Goal: Task Accomplishment & Management: Use online tool/utility

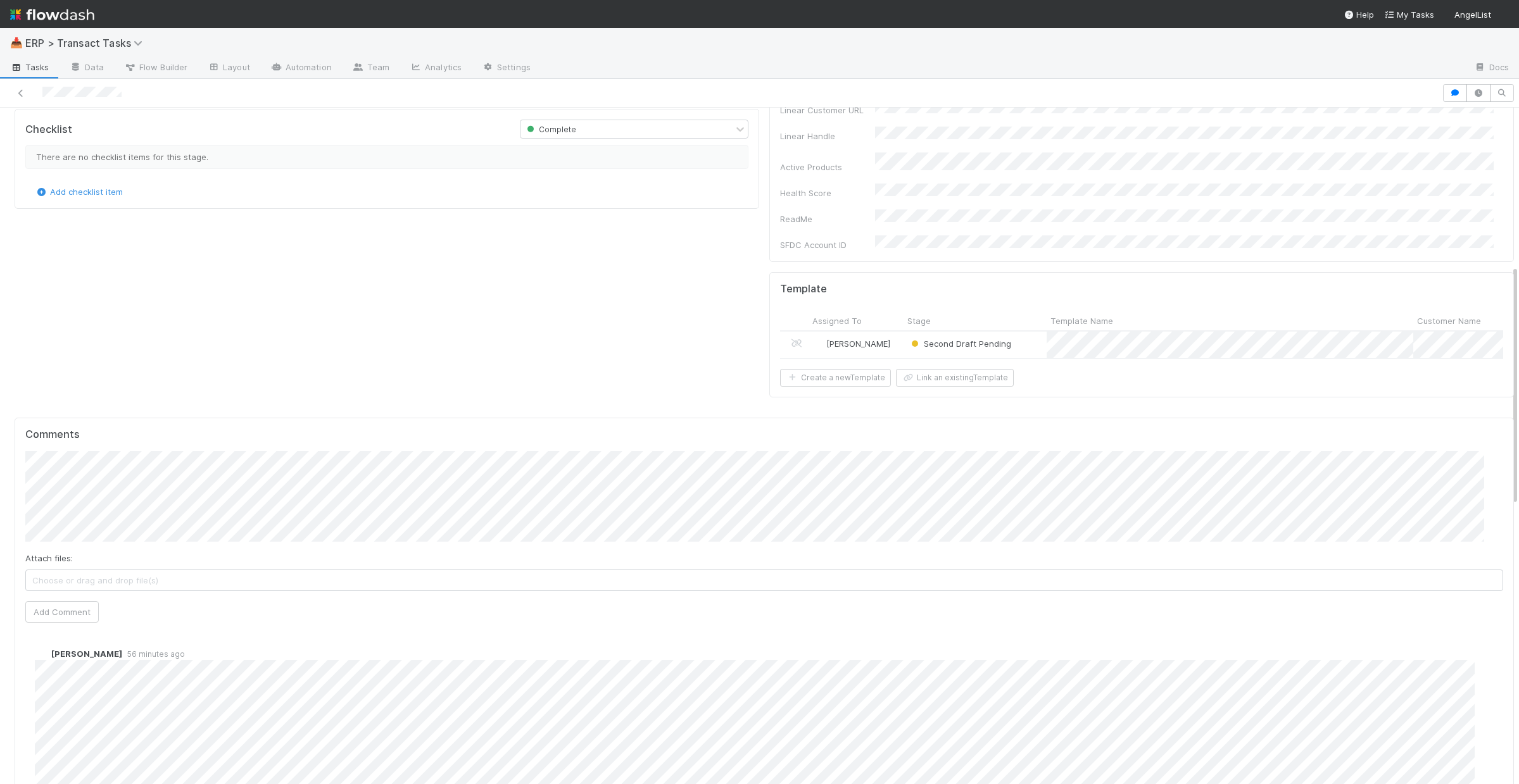
scroll to position [446, 0]
click at [886, 320] on div "[PERSON_NAME]" at bounding box center [856, 333] width 95 height 26
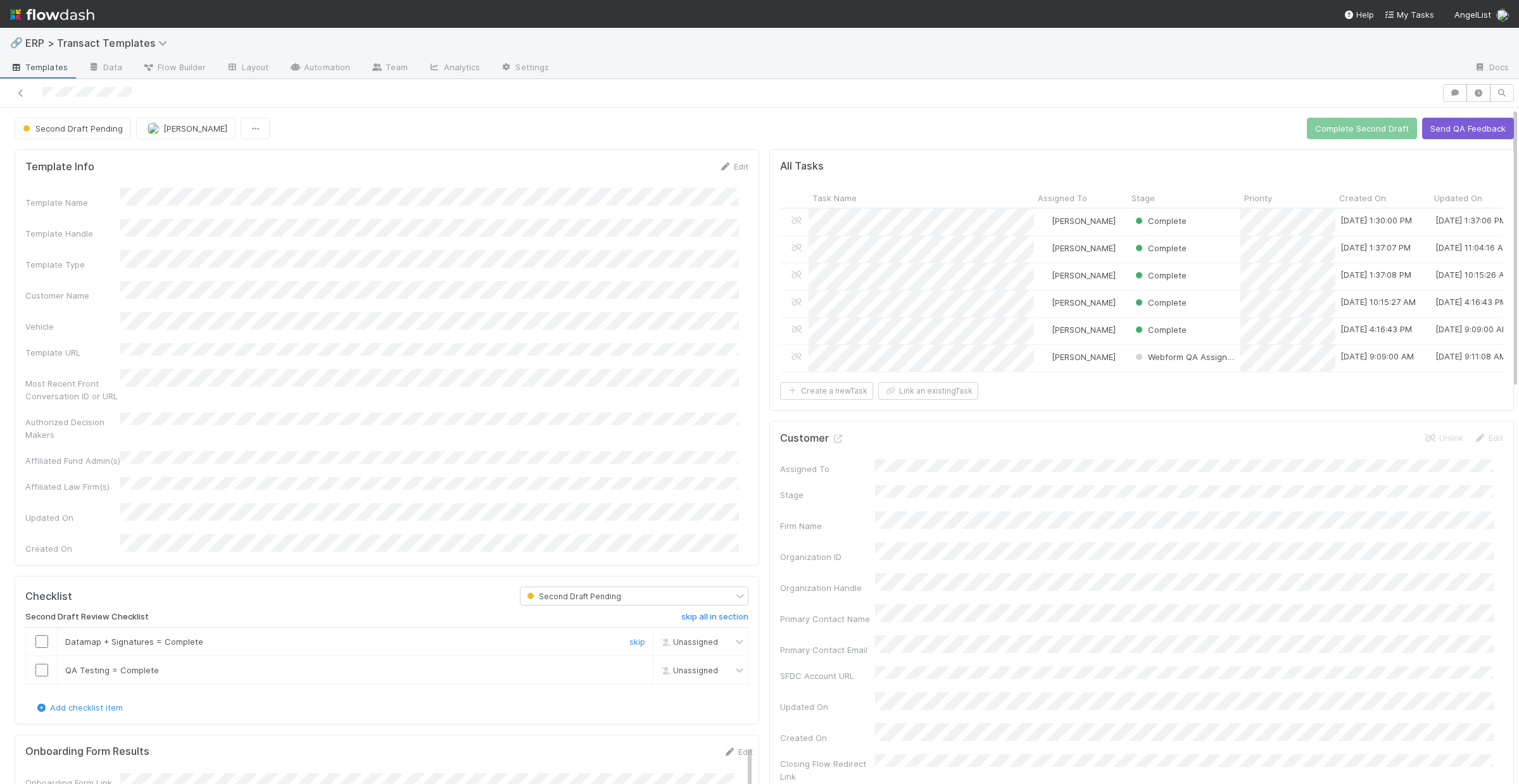
click at [46, 635] on input "checkbox" at bounding box center [42, 642] width 13 height 13
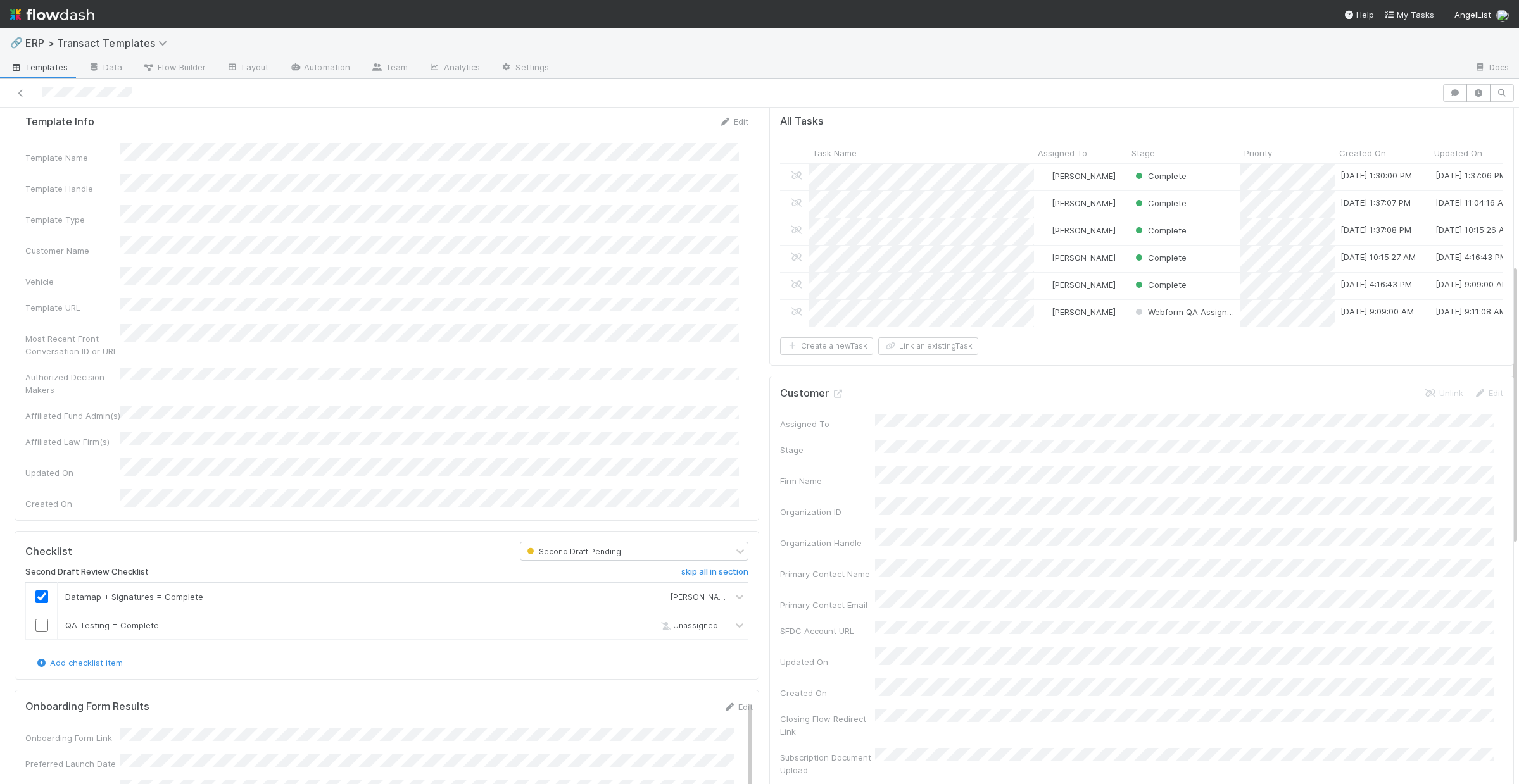
scroll to position [42, 0]
click at [26, 95] on icon at bounding box center [21, 93] width 13 height 9
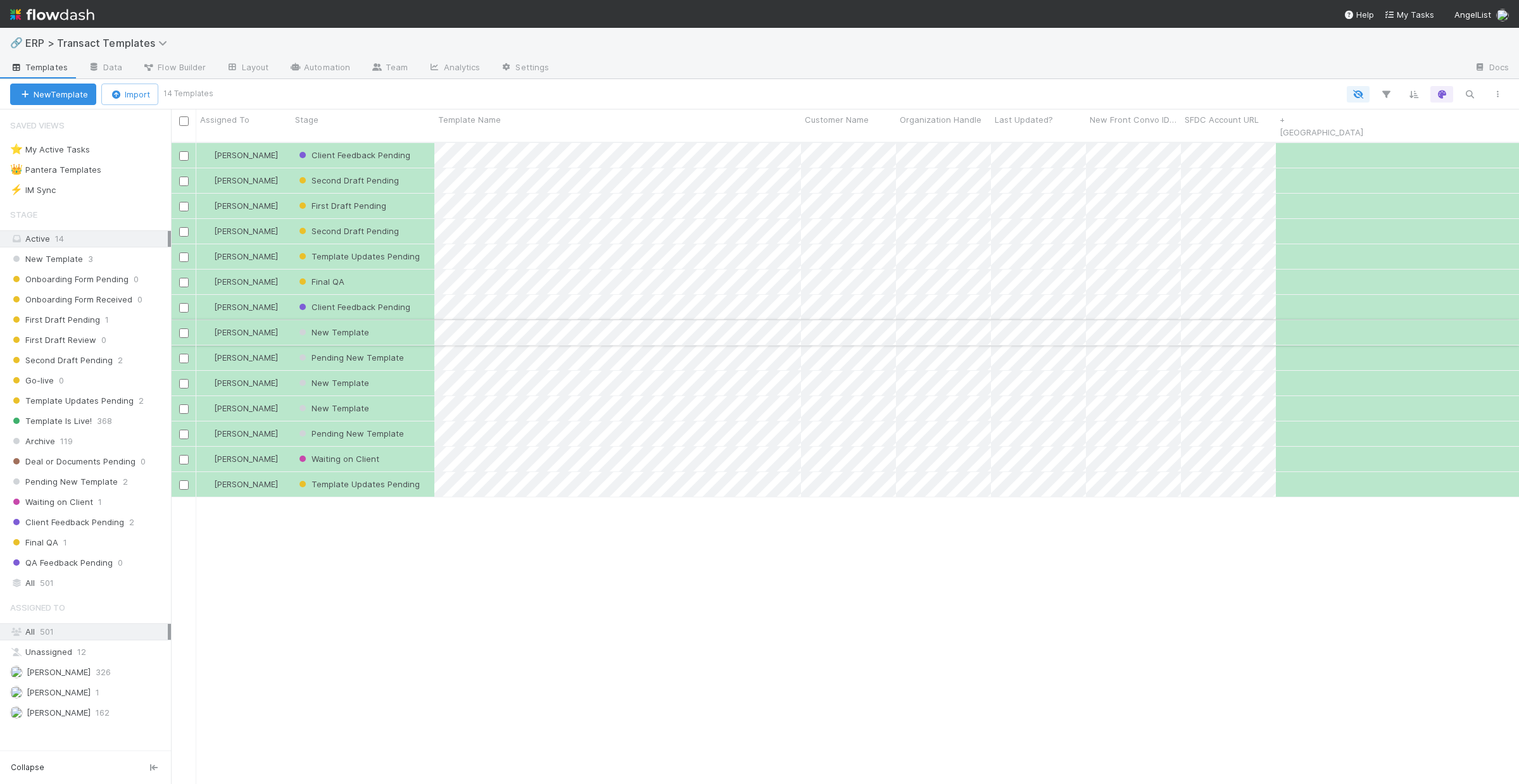
scroll to position [643, 1339]
click at [415, 168] on div "Second Draft Pending" at bounding box center [363, 180] width 143 height 25
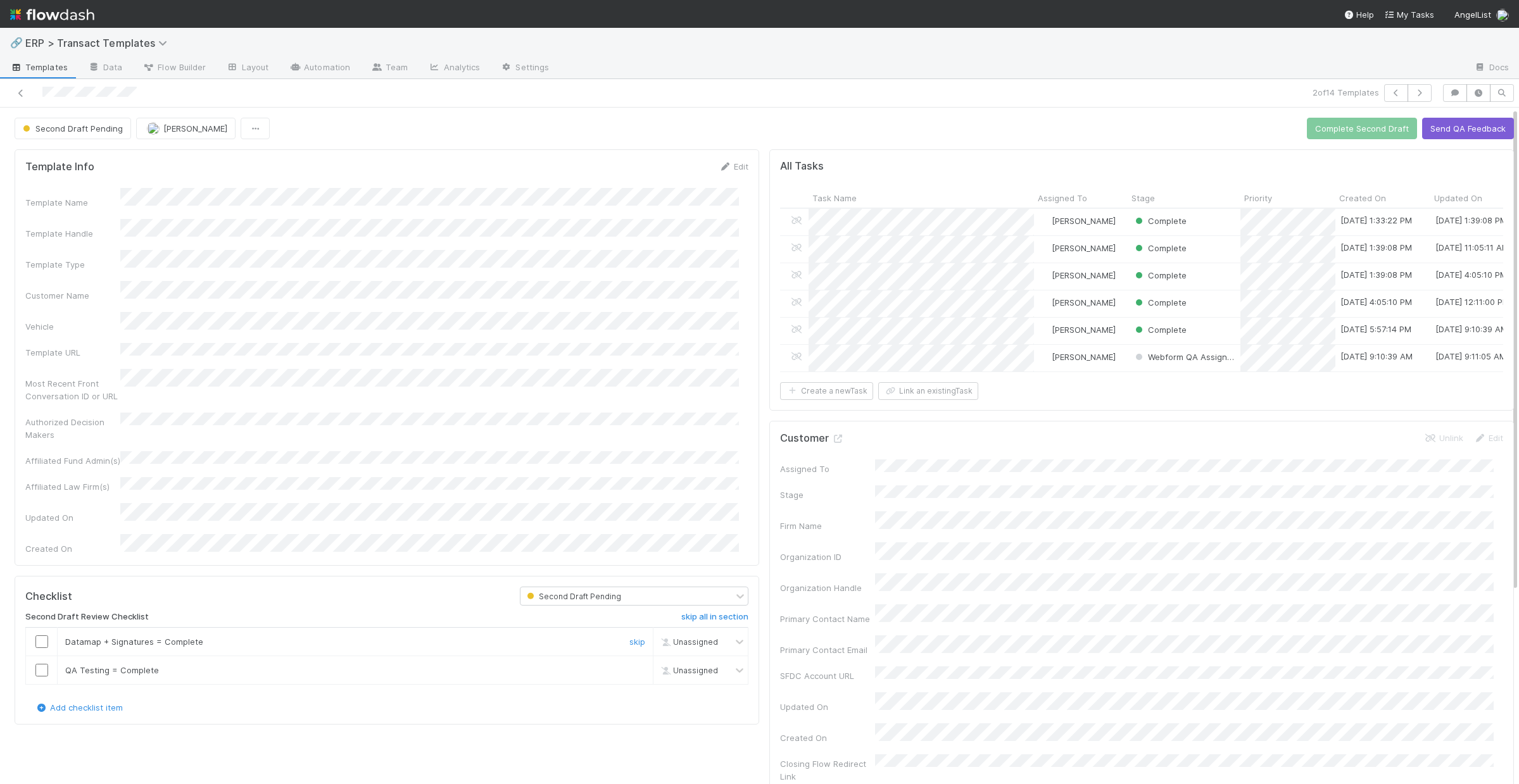
click at [40, 635] on input "checkbox" at bounding box center [42, 642] width 13 height 13
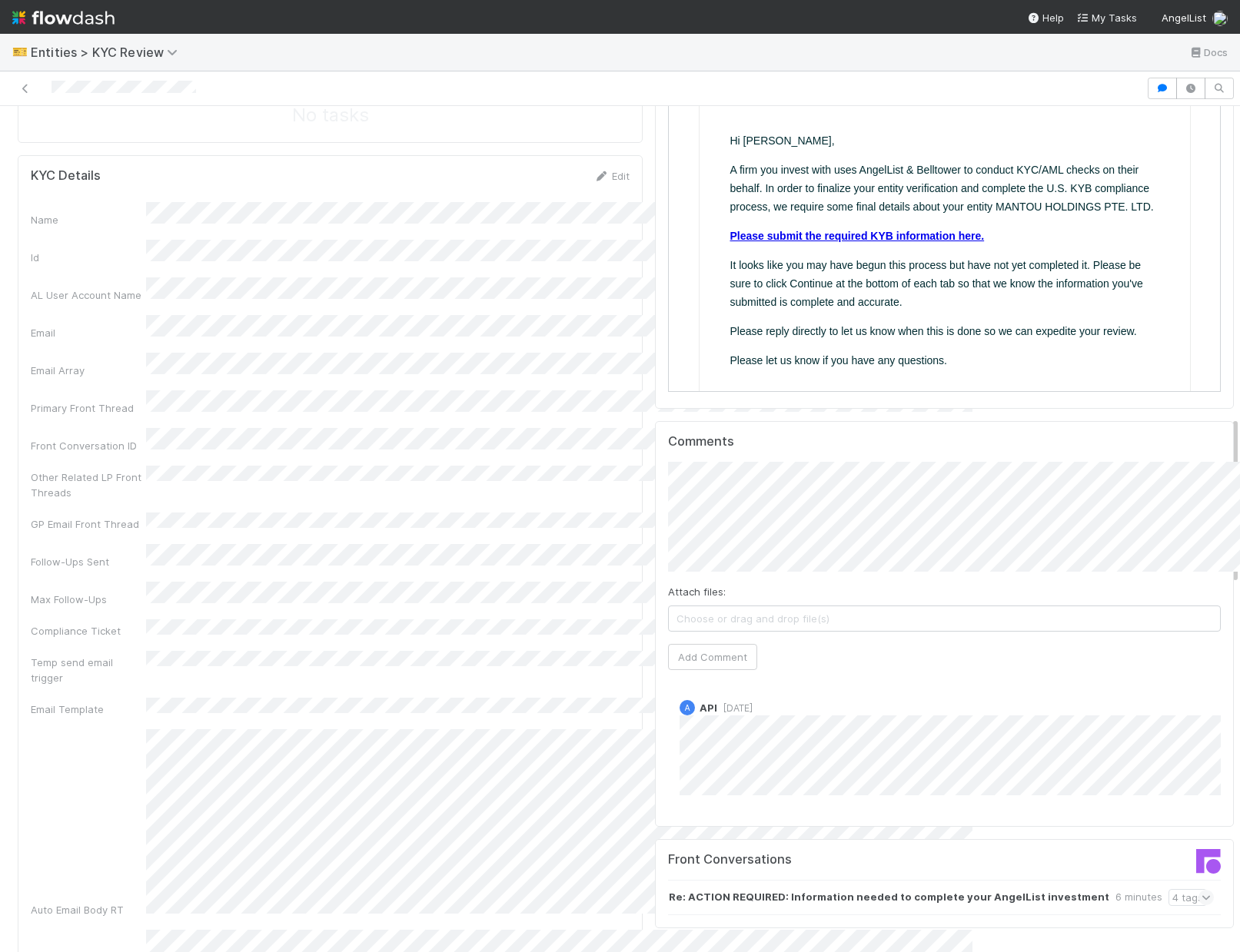
scroll to position [1576, 0]
